Goal: Task Accomplishment & Management: Use online tool/utility

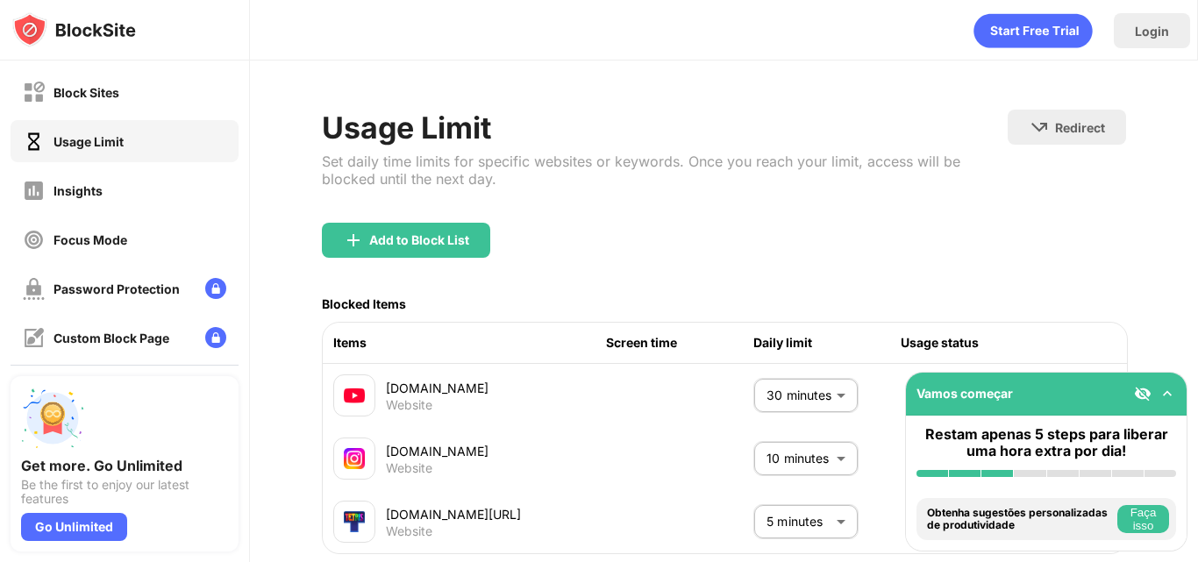
scroll to position [128, 0]
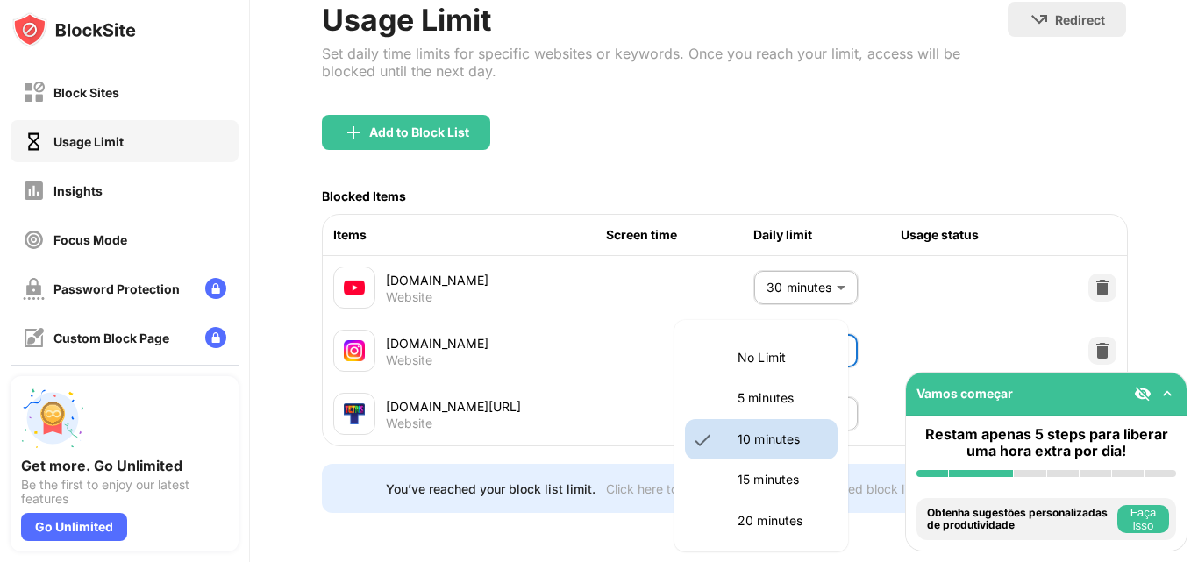
click at [810, 333] on body "Block Sites Usage Limit Insights Focus Mode Password Protection Custom Block Pa…" at bounding box center [599, 281] width 1198 height 562
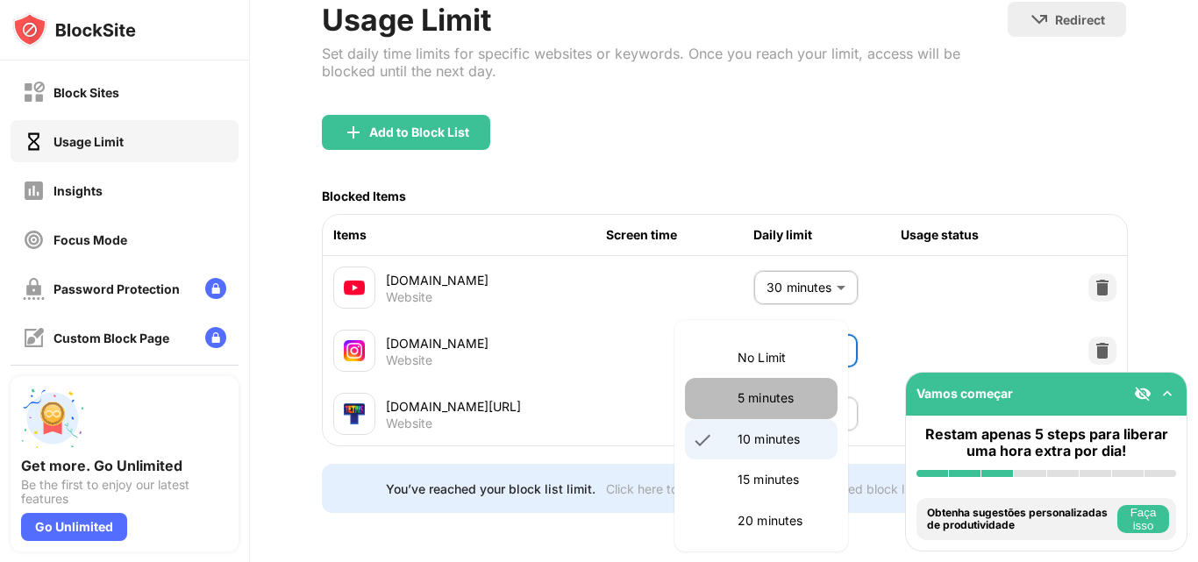
click at [765, 402] on p "5 minutes" at bounding box center [781, 397] width 89 height 19
type input "*"
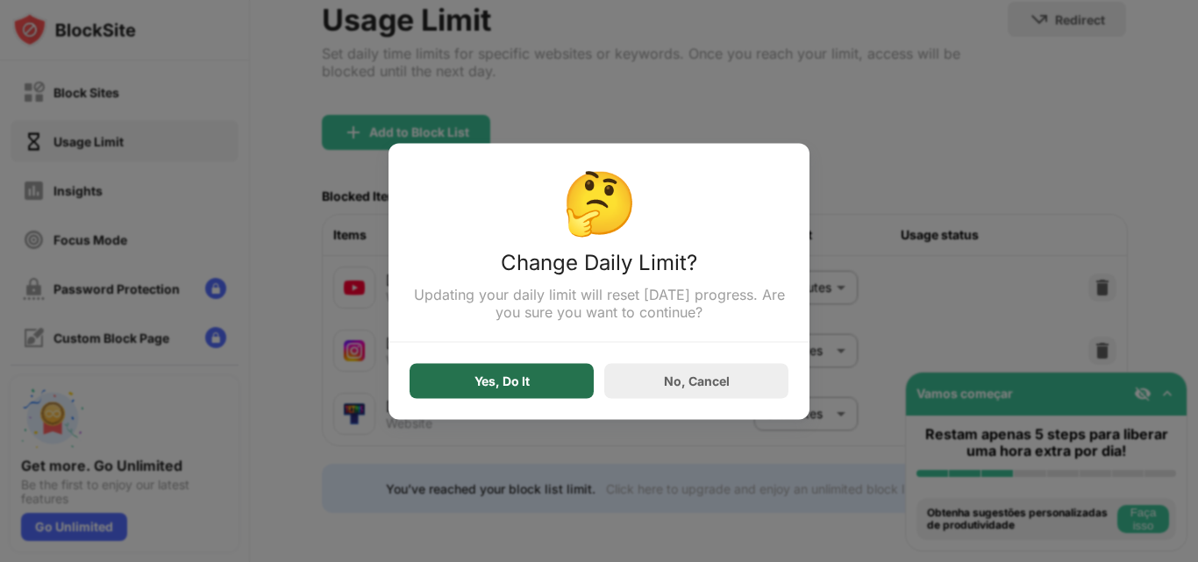
click at [570, 398] on div "Yes, Do It" at bounding box center [501, 380] width 184 height 35
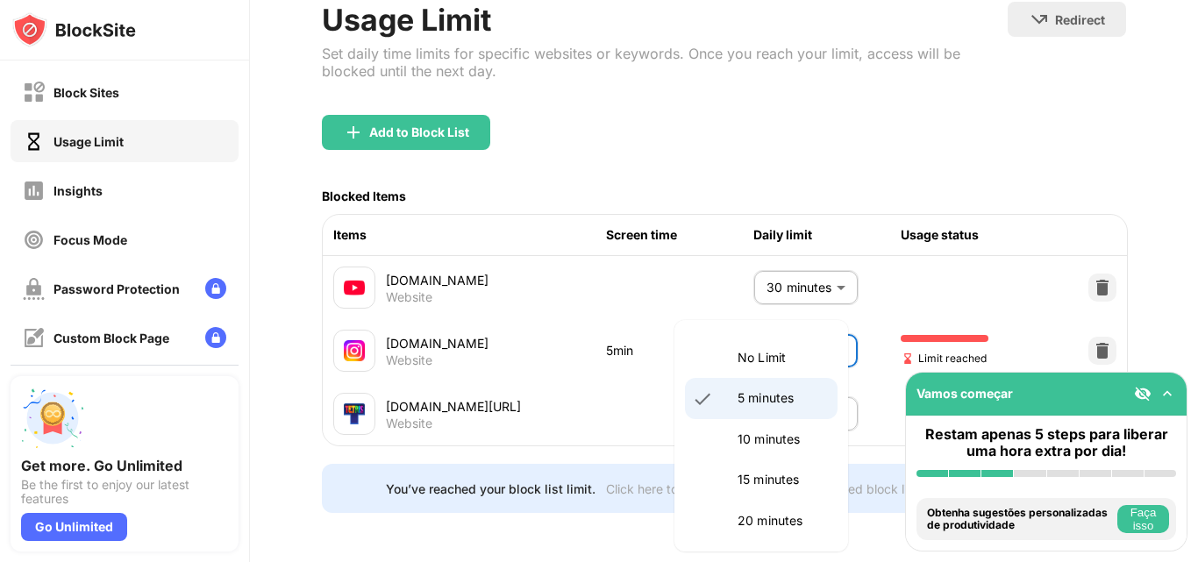
click at [829, 351] on body "Block Sites Usage Limit Insights Focus Mode Password Protection Custom Block Pa…" at bounding box center [599, 281] width 1198 height 562
click at [626, 278] on div at bounding box center [599, 281] width 1198 height 562
